Goal: Task Accomplishment & Management: Complete application form

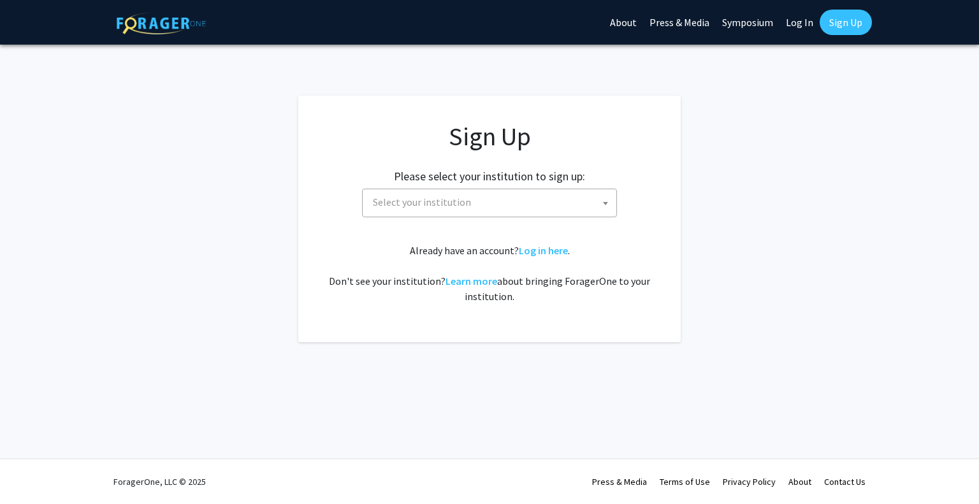
click at [514, 206] on span "Select your institution" at bounding box center [492, 202] width 248 height 26
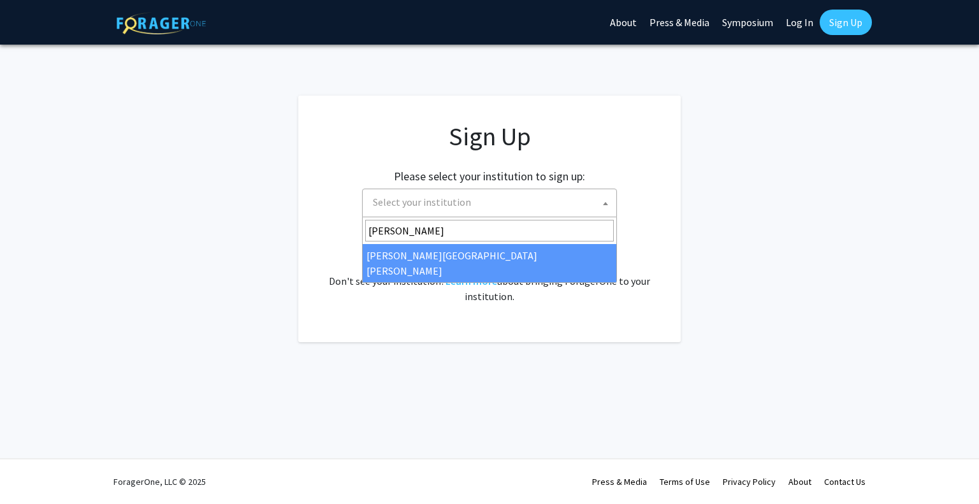
type input "[PERSON_NAME]"
select select "1"
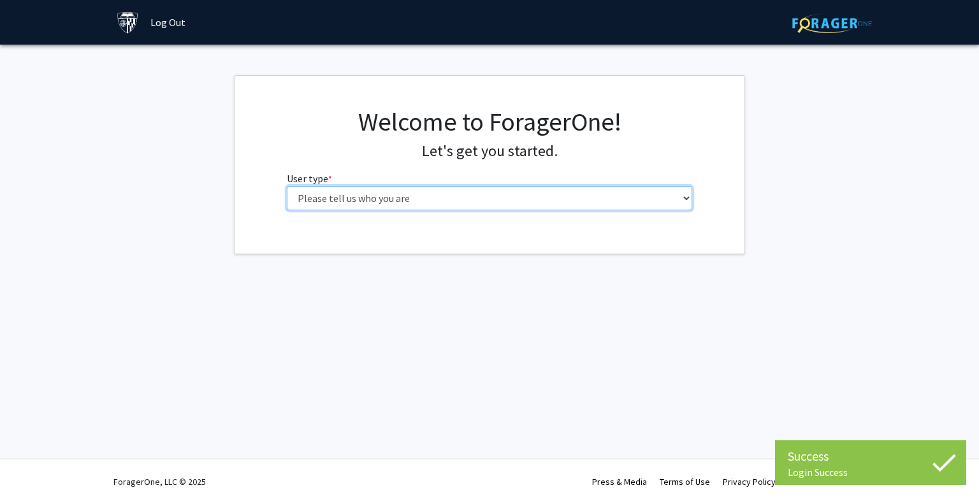
click at [440, 198] on select "Please tell us who you are Undergraduate Student Master's Student Doctoral Cand…" at bounding box center [490, 198] width 406 height 24
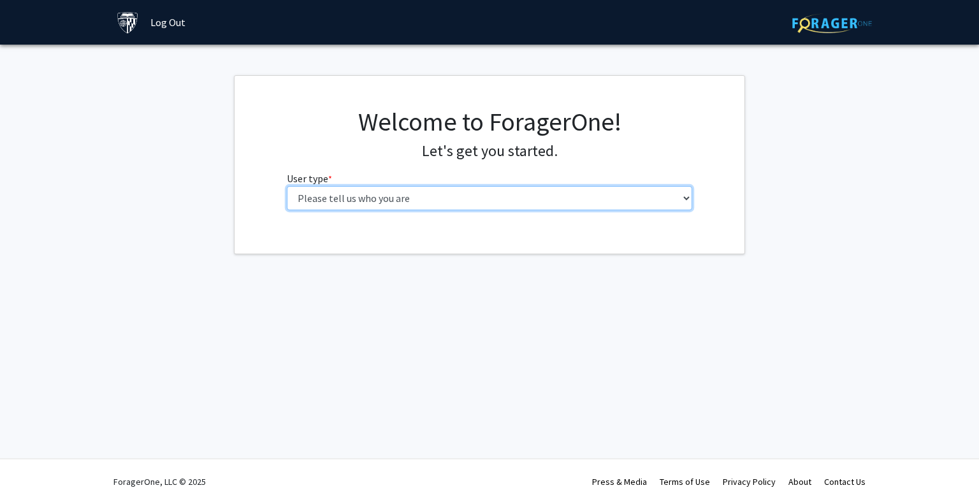
select select "2: masters"
click at [287, 186] on select "Please tell us who you are Undergraduate Student Master's Student Doctoral Cand…" at bounding box center [490, 198] width 406 height 24
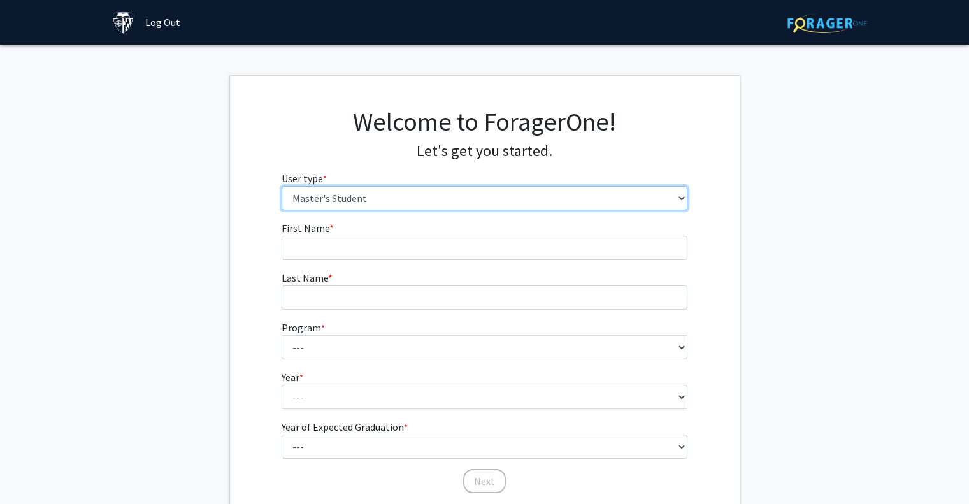
scroll to position [97, 0]
